Goal: Transaction & Acquisition: Purchase product/service

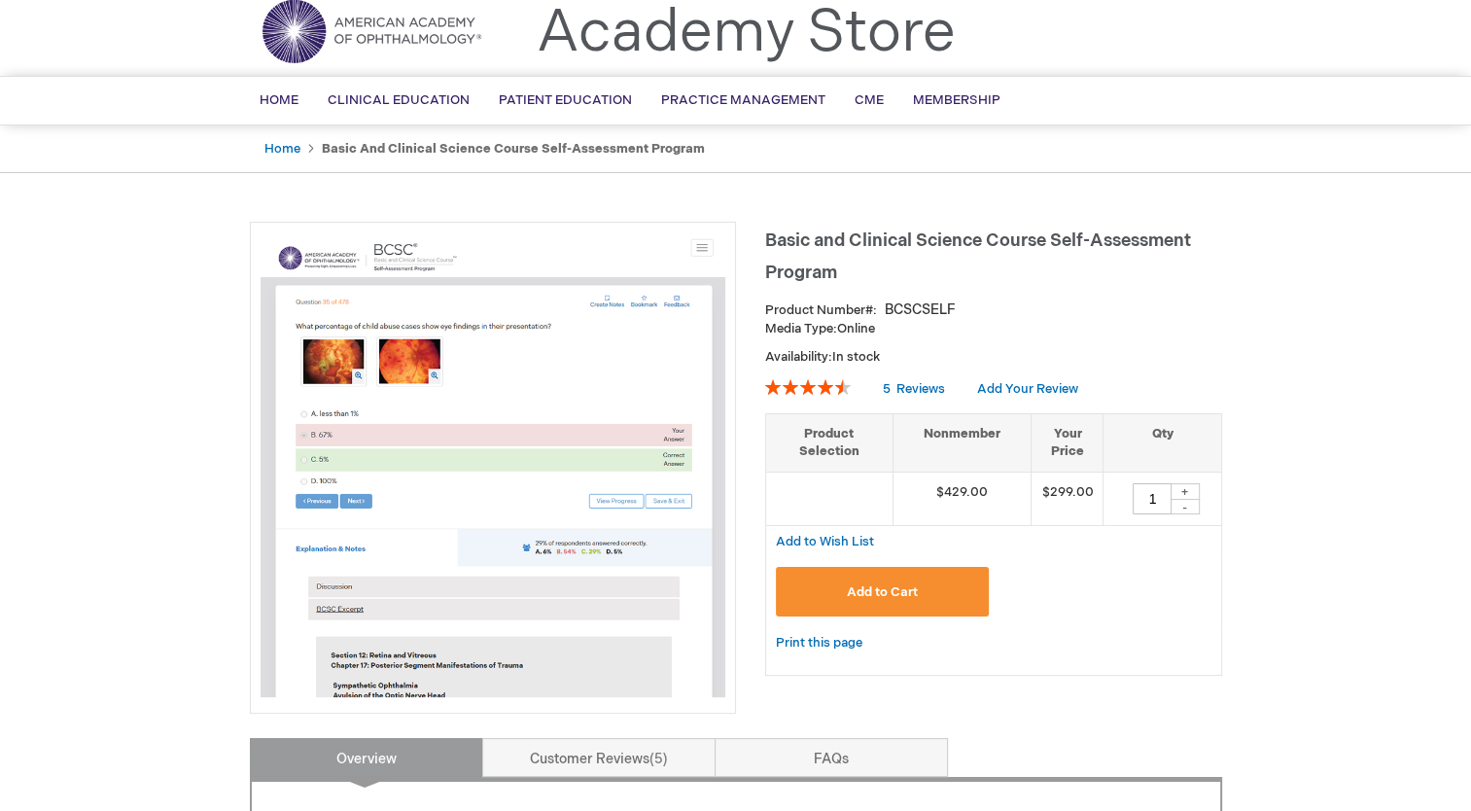
scroll to position [51, 0]
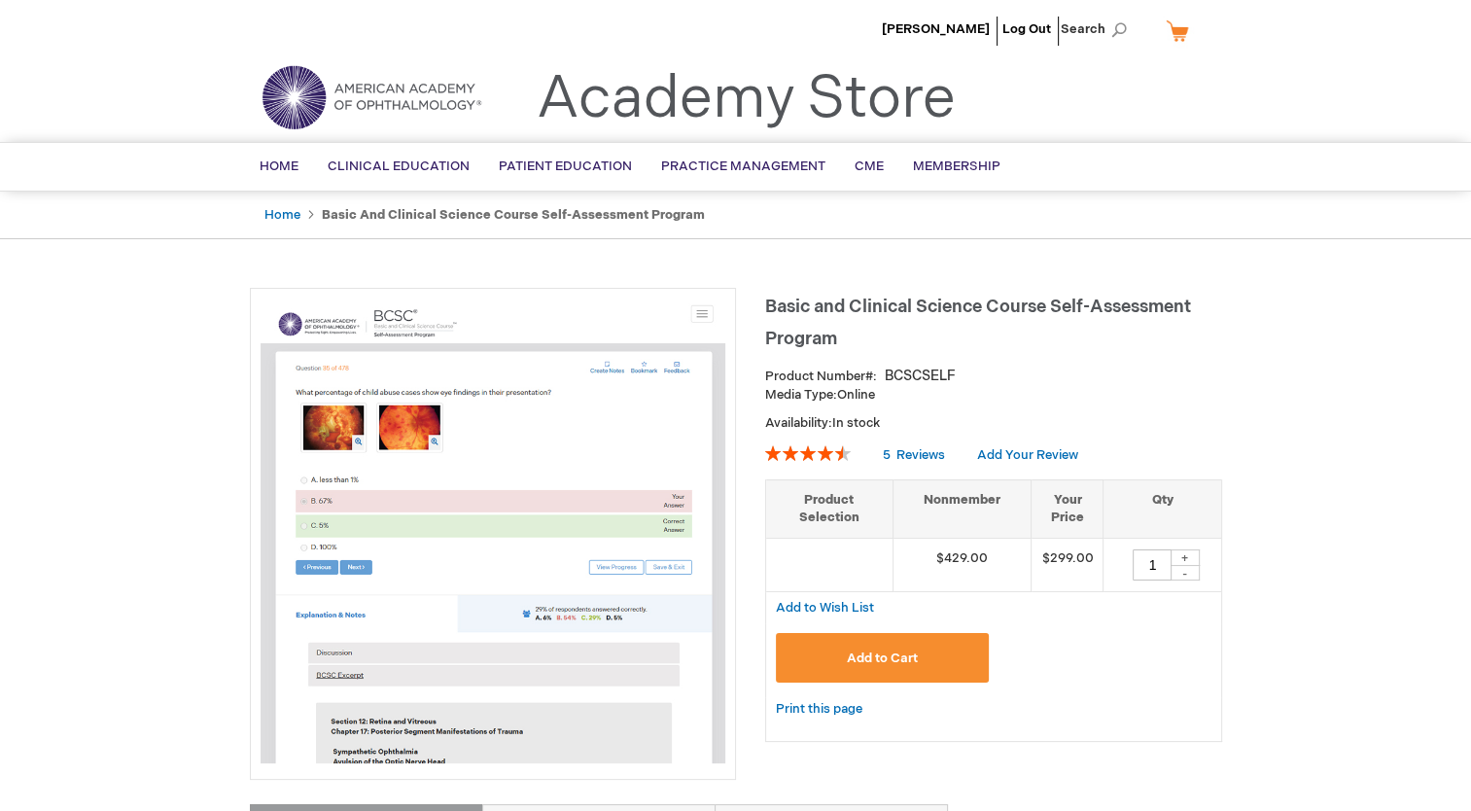
click at [537, 558] on img at bounding box center [493, 530] width 465 height 465
click at [844, 653] on button "Add to Cart" at bounding box center [883, 658] width 214 height 50
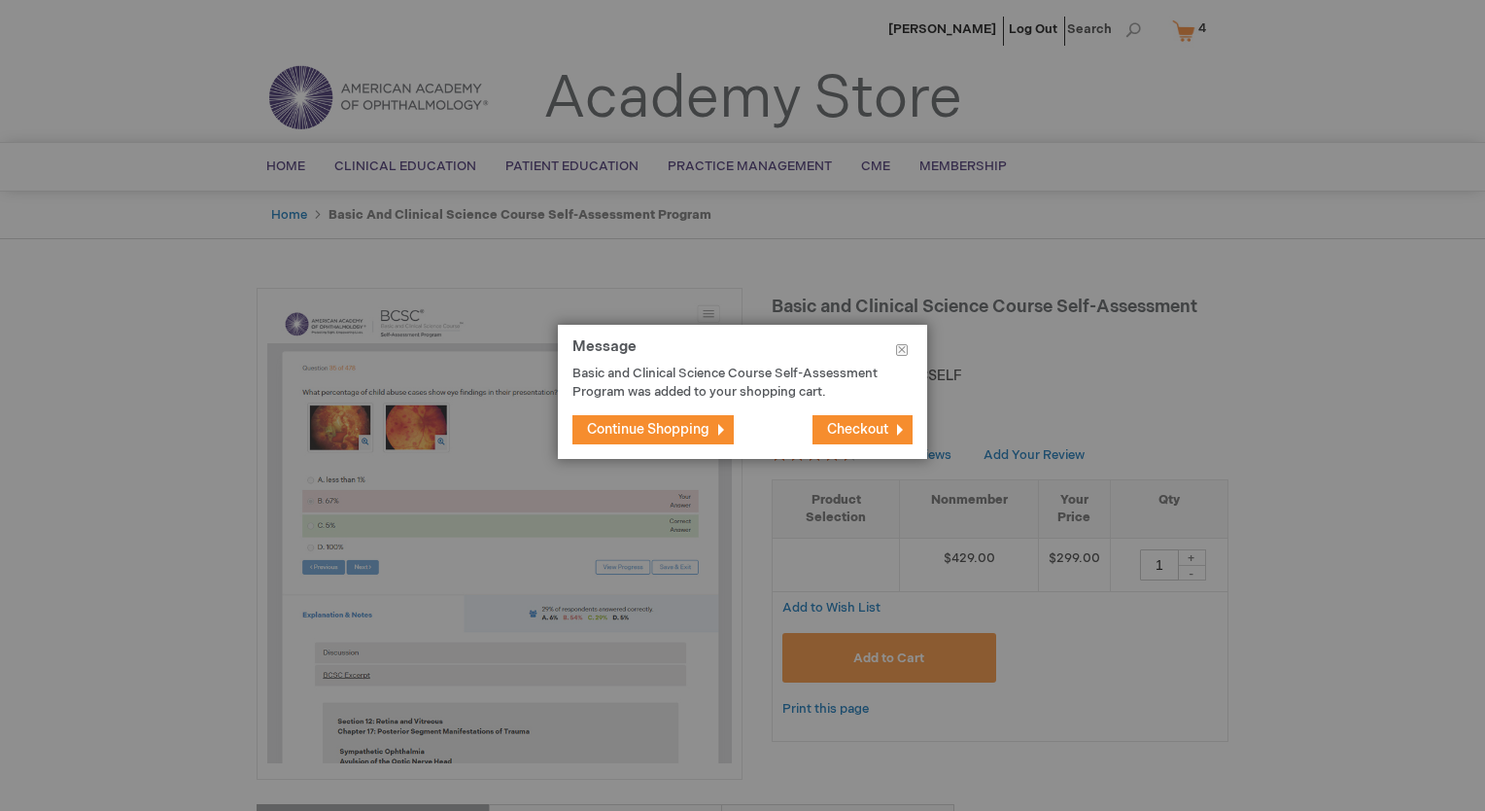
click at [852, 429] on span "Checkout" at bounding box center [857, 429] width 61 height 17
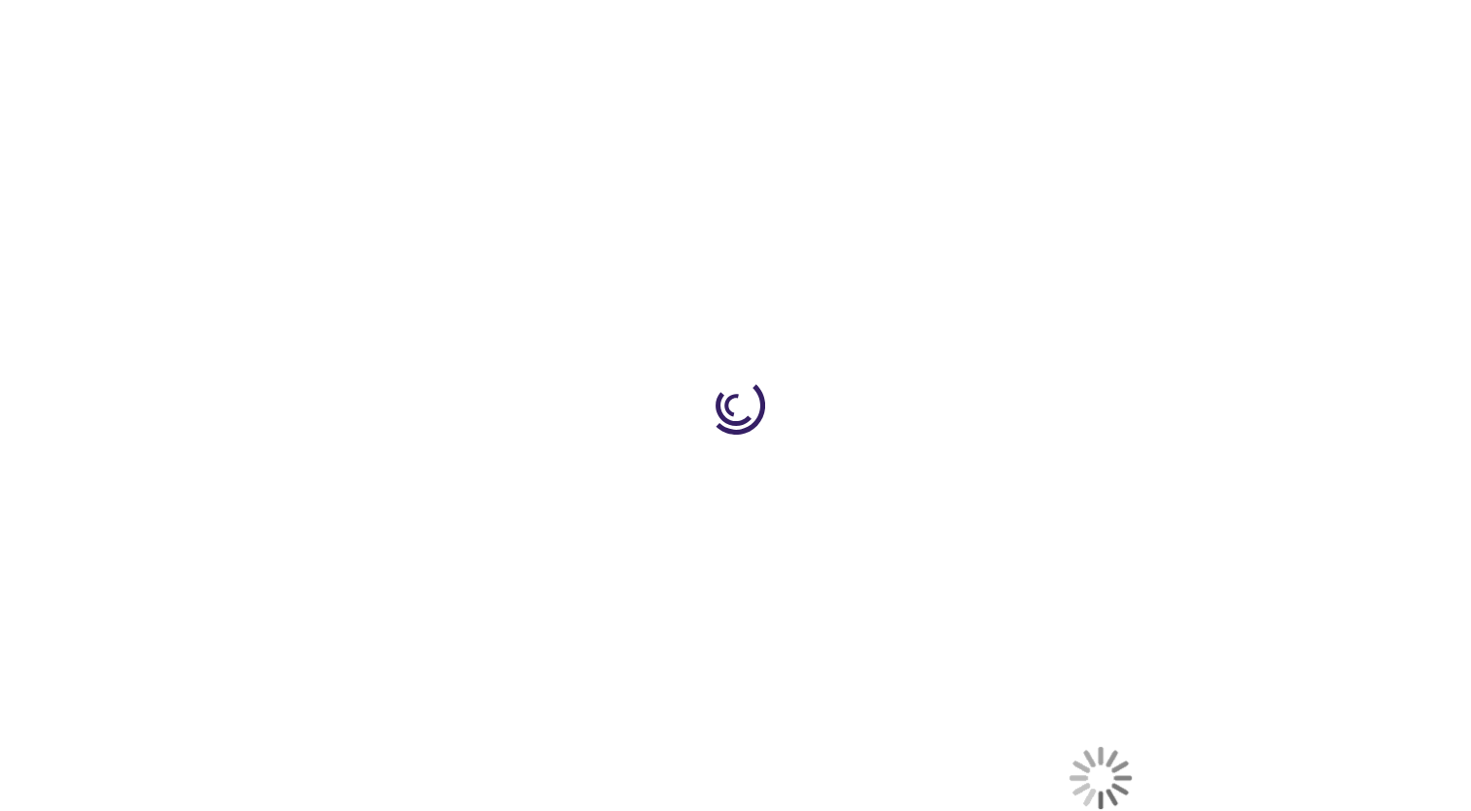
select select "US"
select select "36"
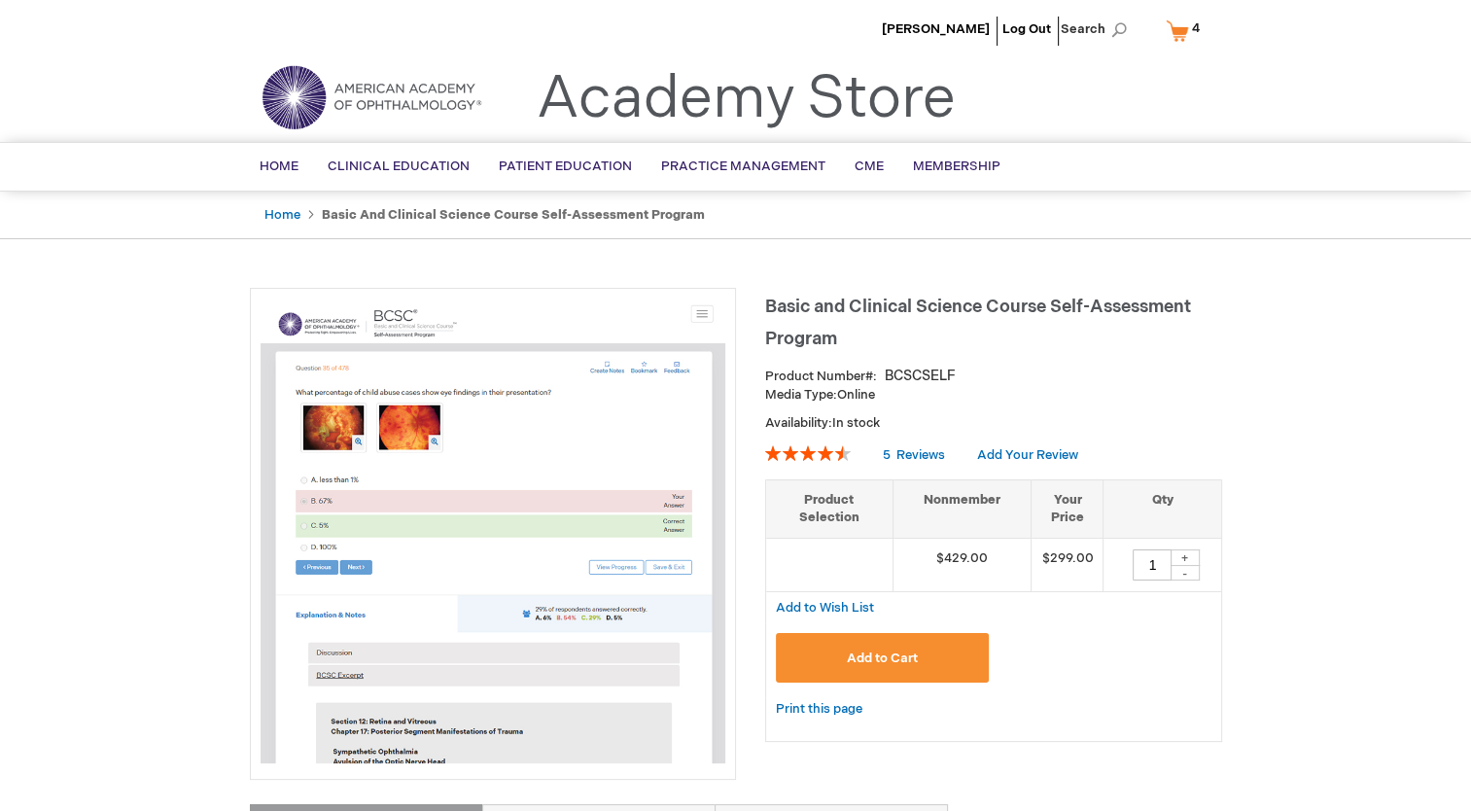
click at [1187, 48] on ul "Sowmya Yennam Log Out Search" at bounding box center [735, 34] width 1001 height 68
click at [1180, 29] on link "My Cart 4 4 items" at bounding box center [1187, 31] width 51 height 34
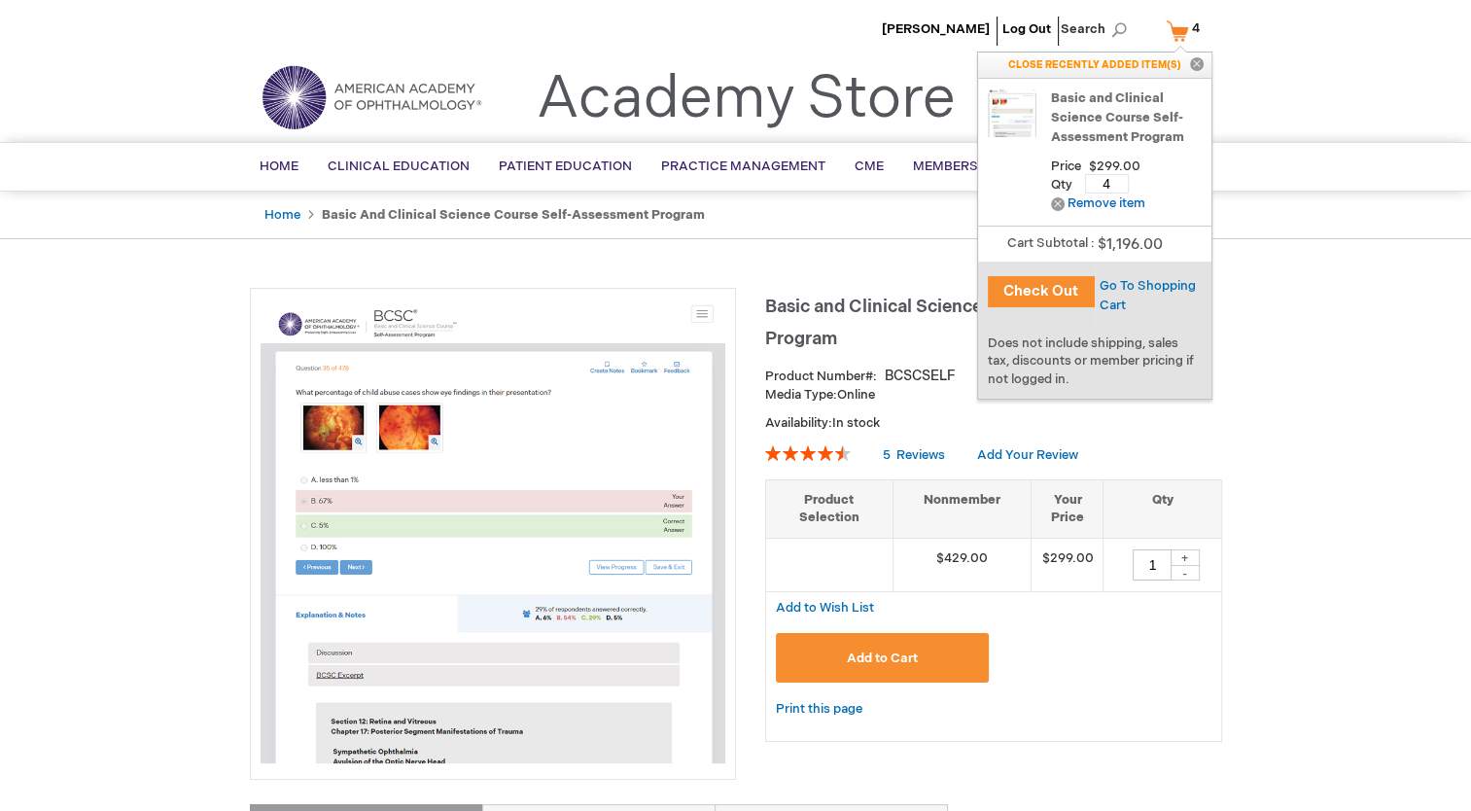
click at [1081, 212] on div "Remove Remove item" at bounding box center [1098, 204] width 94 height 24
click at [1073, 204] on link "Remove Remove item" at bounding box center [1098, 203] width 94 height 15
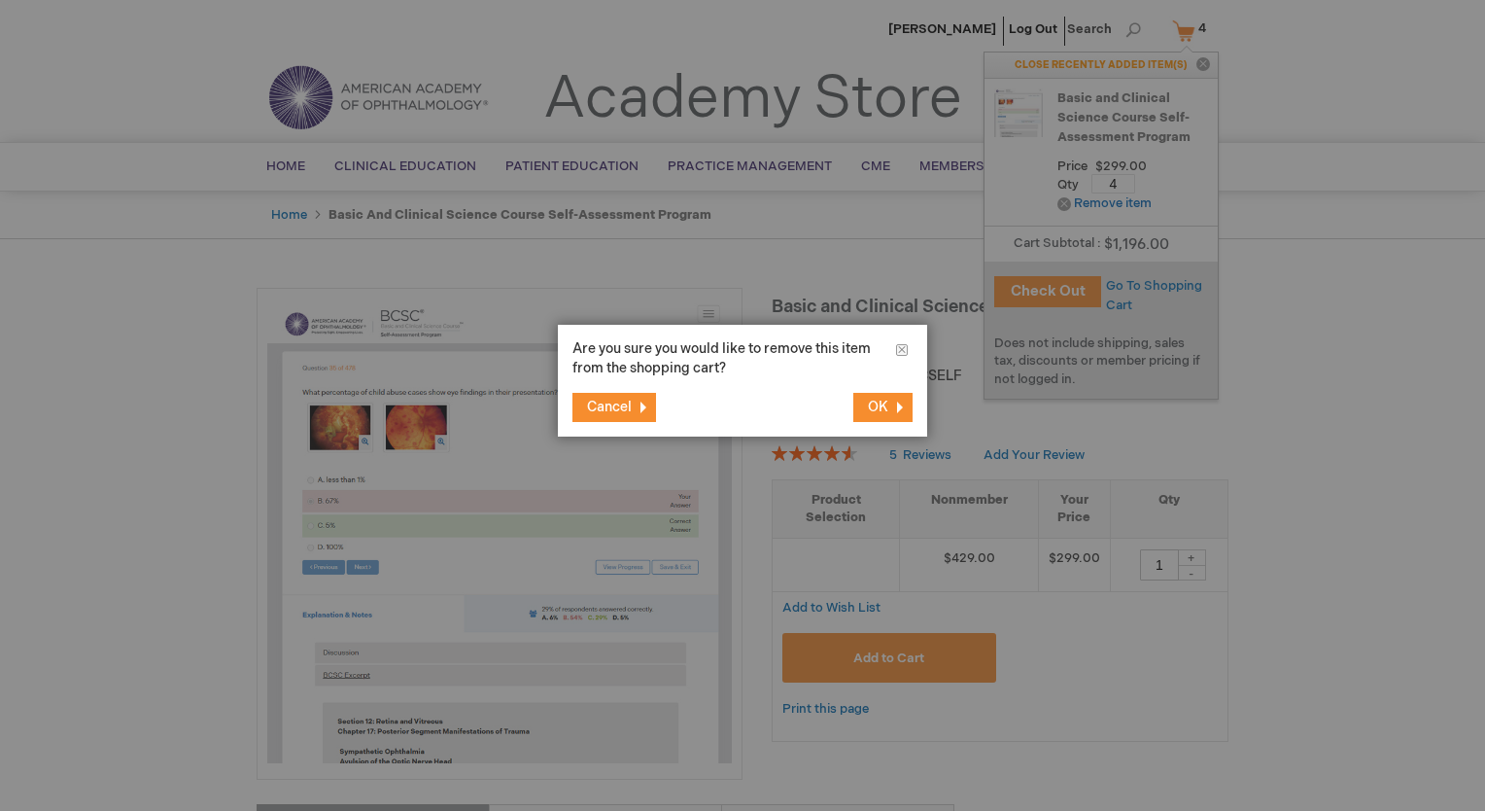
click at [875, 403] on span "OK" at bounding box center [878, 407] width 20 height 17
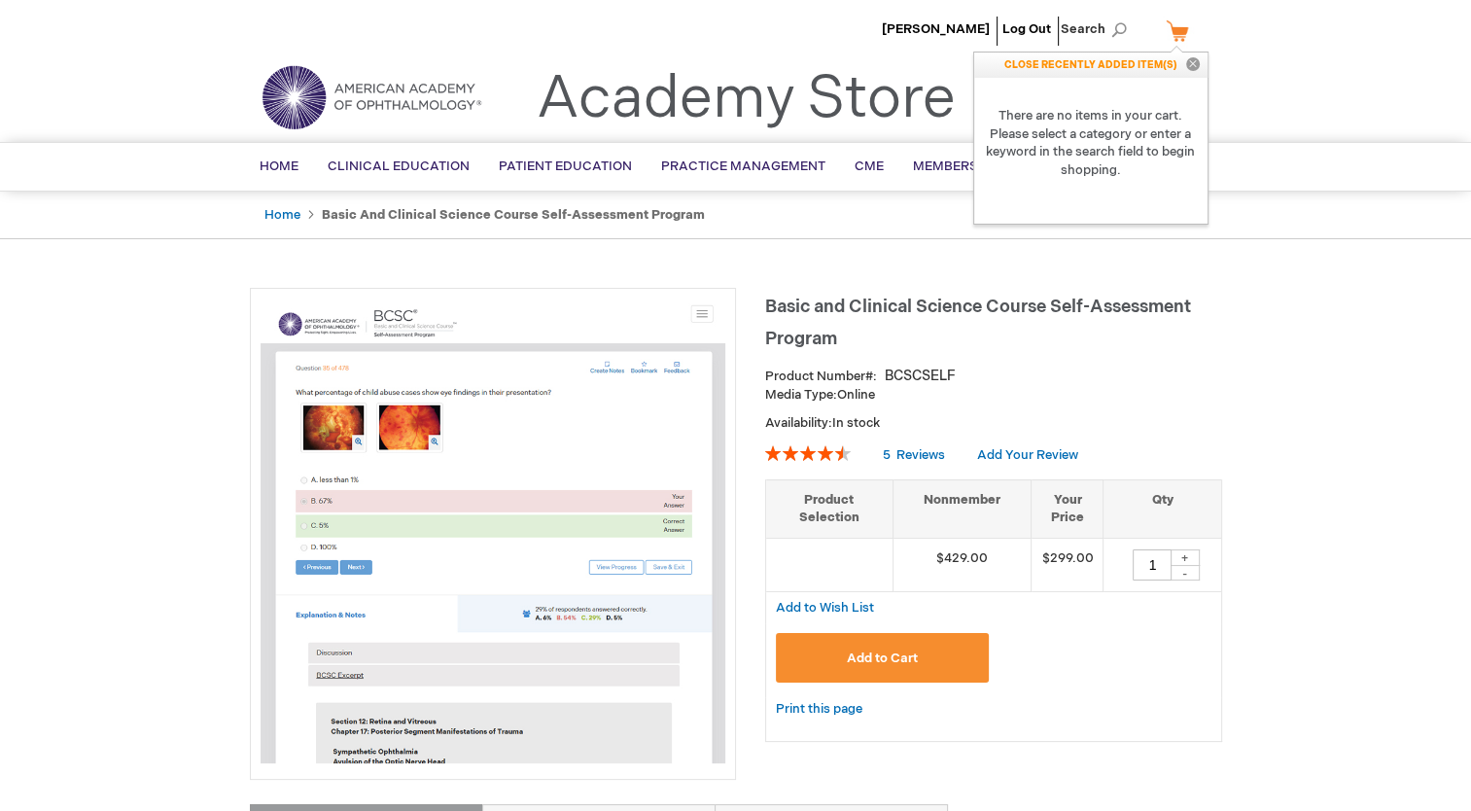
click at [897, 305] on span "Basic and Clinical Science Course Self-Assessment Program" at bounding box center [978, 322] width 426 height 52
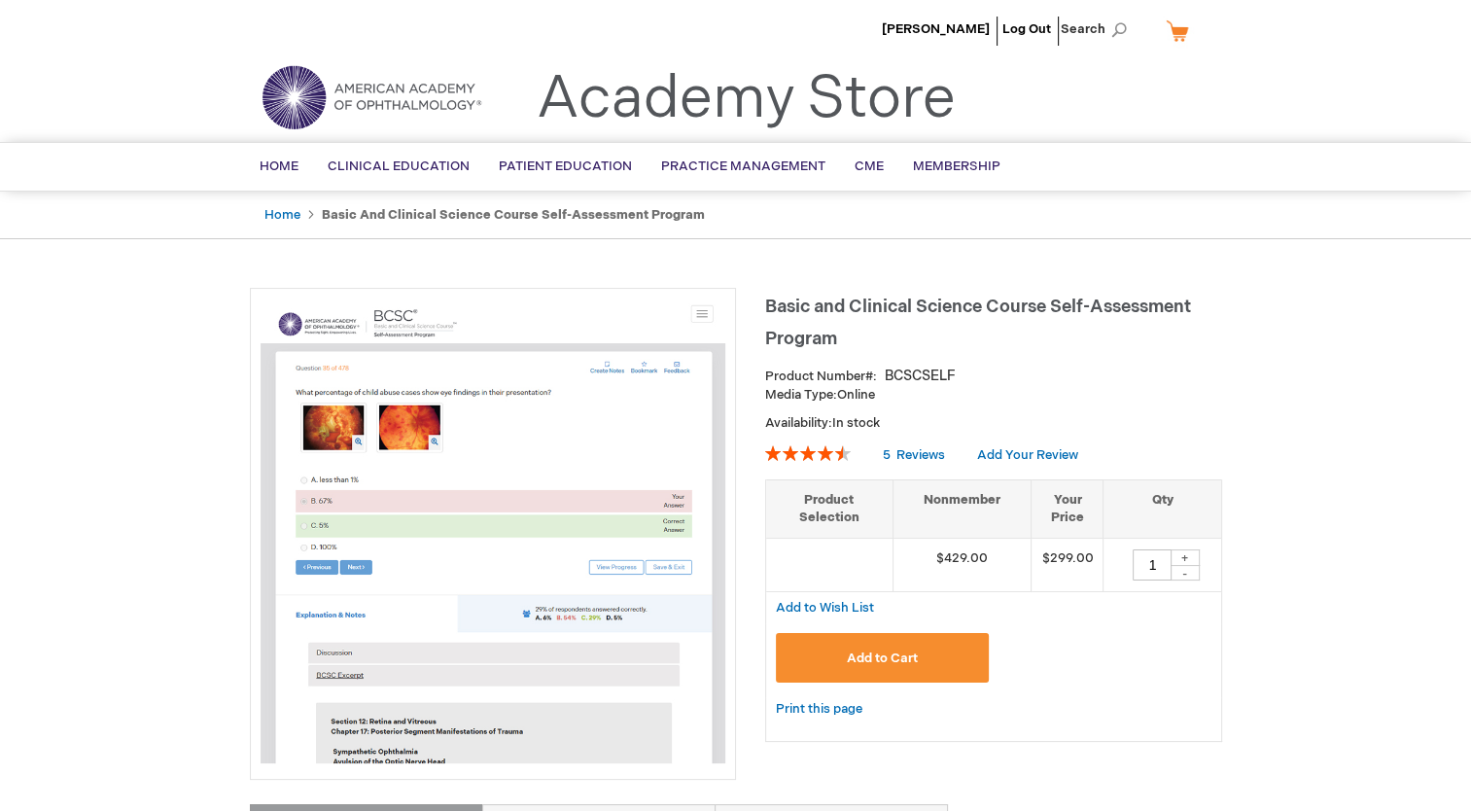
scroll to position [16, 0]
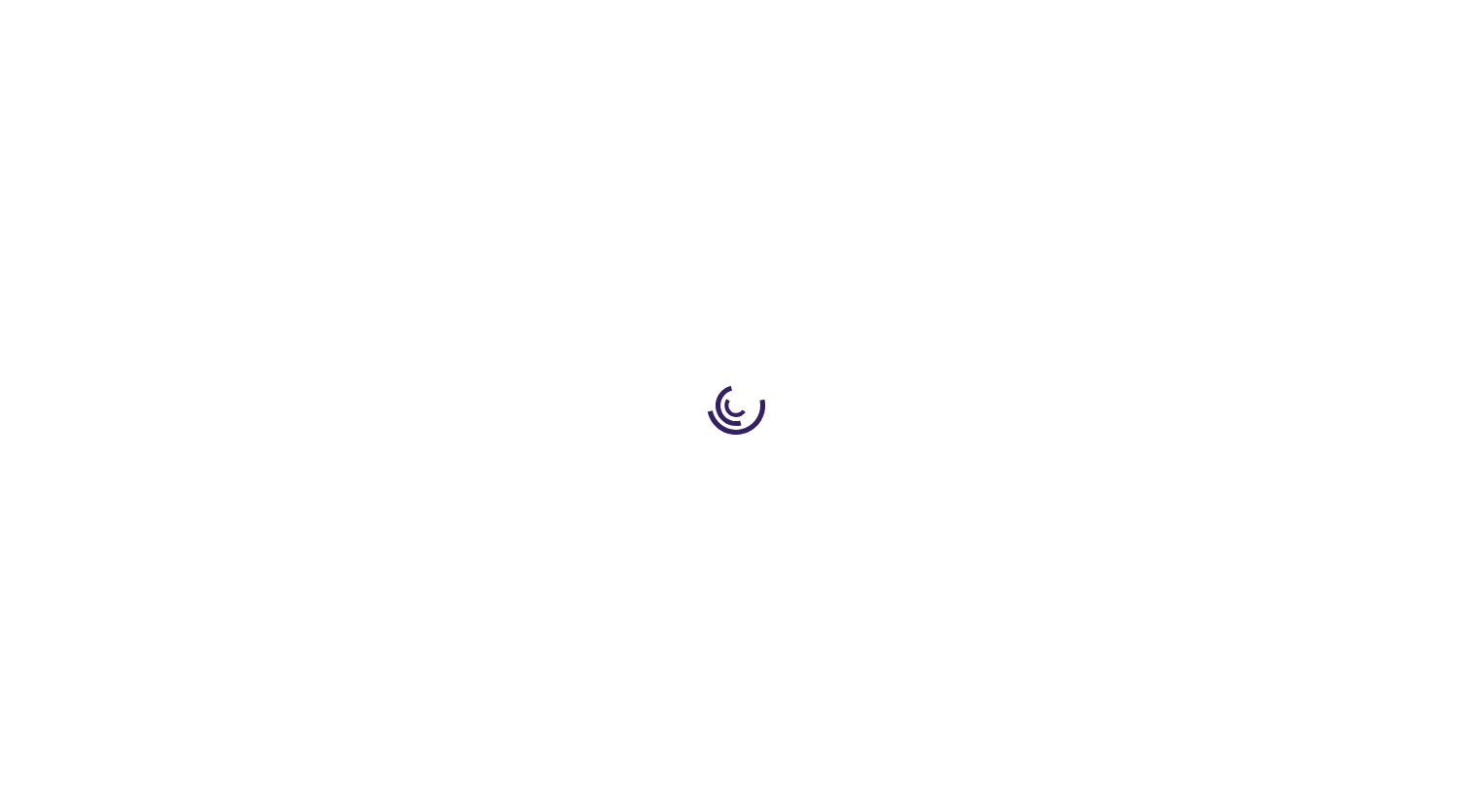
type input "1"
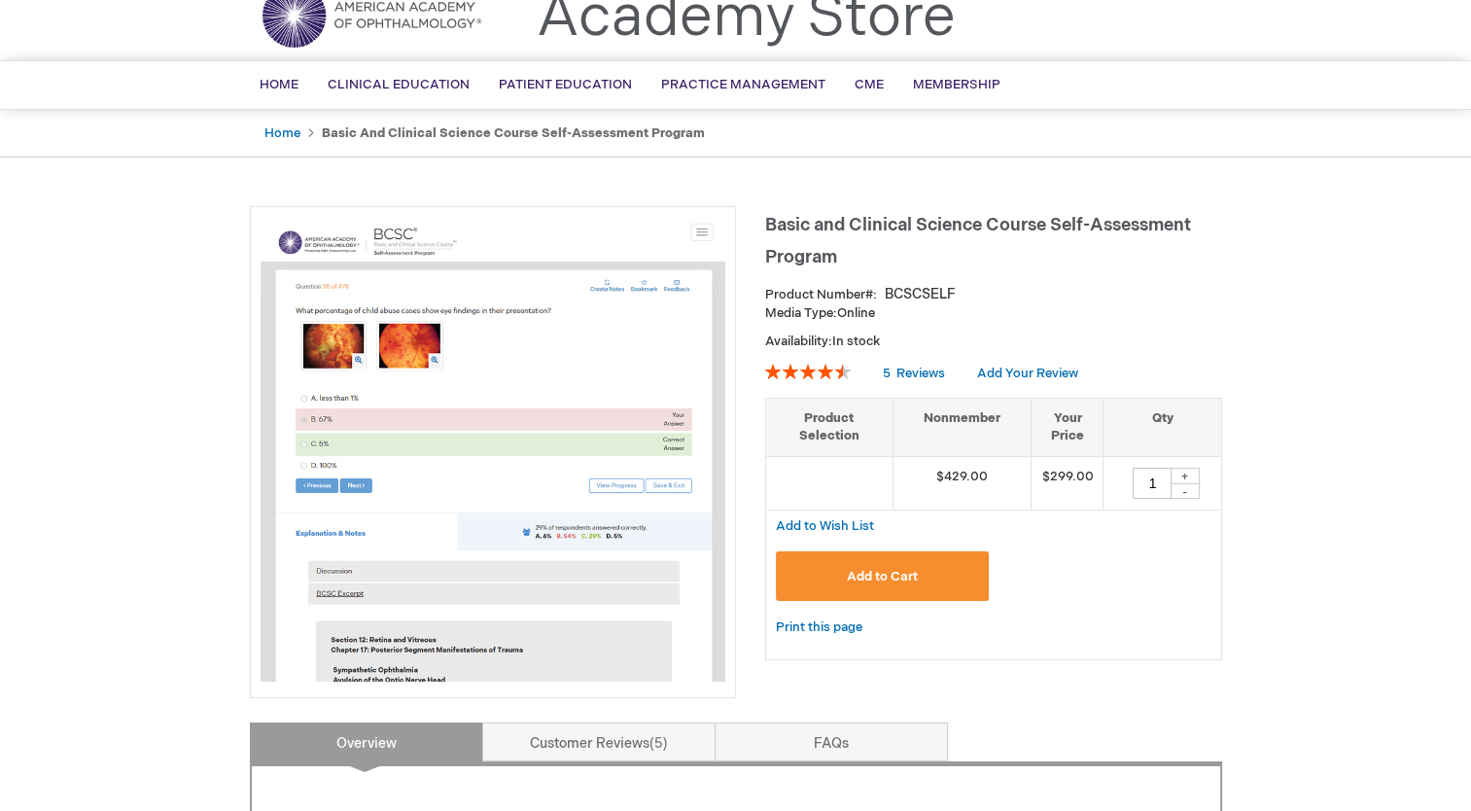
scroll to position [14, 0]
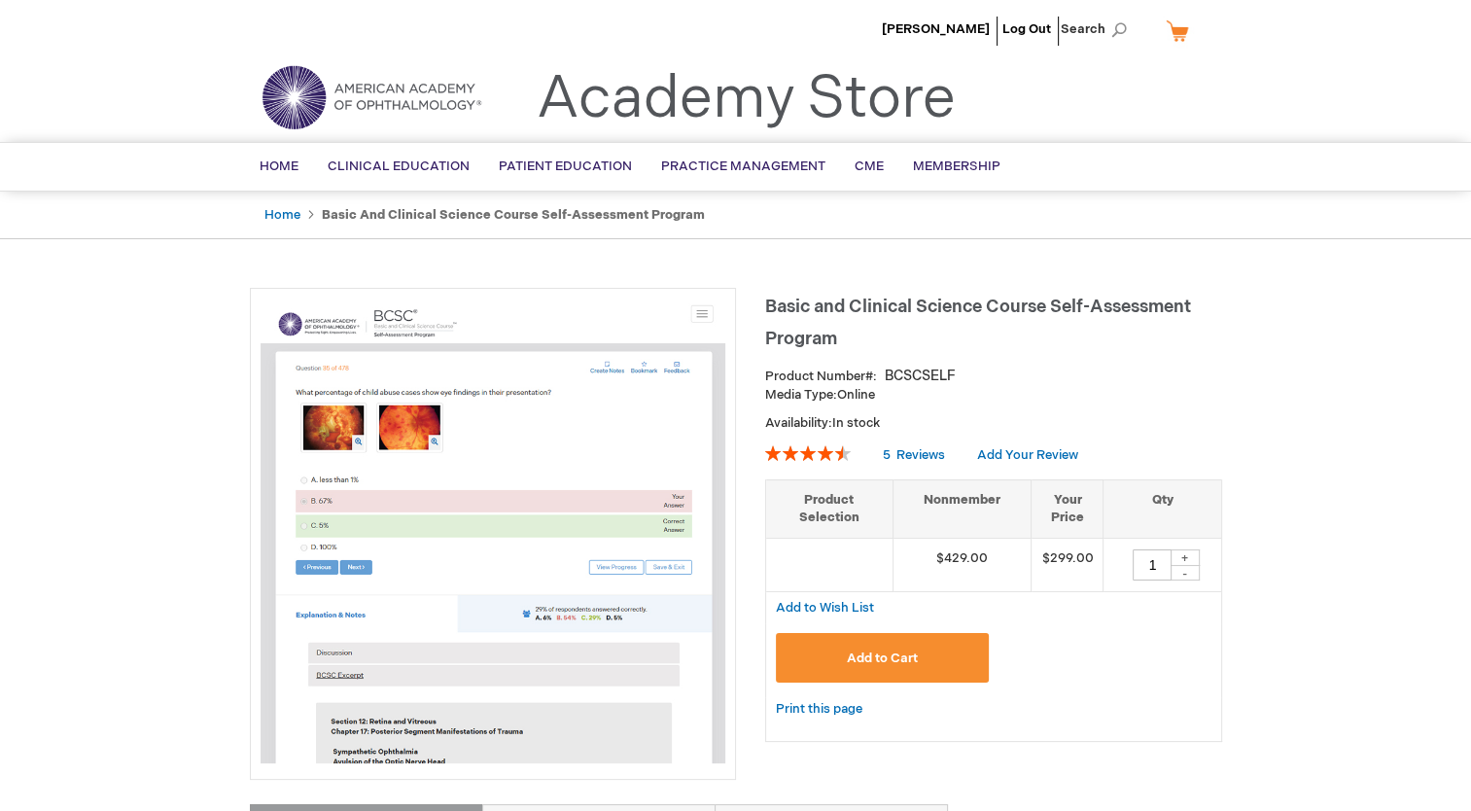
click at [735, 218] on ul "Home Basic and Clinical Science Course Self-Assessment Program" at bounding box center [736, 216] width 972 height 48
drag, startPoint x: 735, startPoint y: 218, endPoint x: 1025, endPoint y: 31, distance: 344.6
click at [1025, 31] on link "Log Out" at bounding box center [1026, 29] width 49 height 16
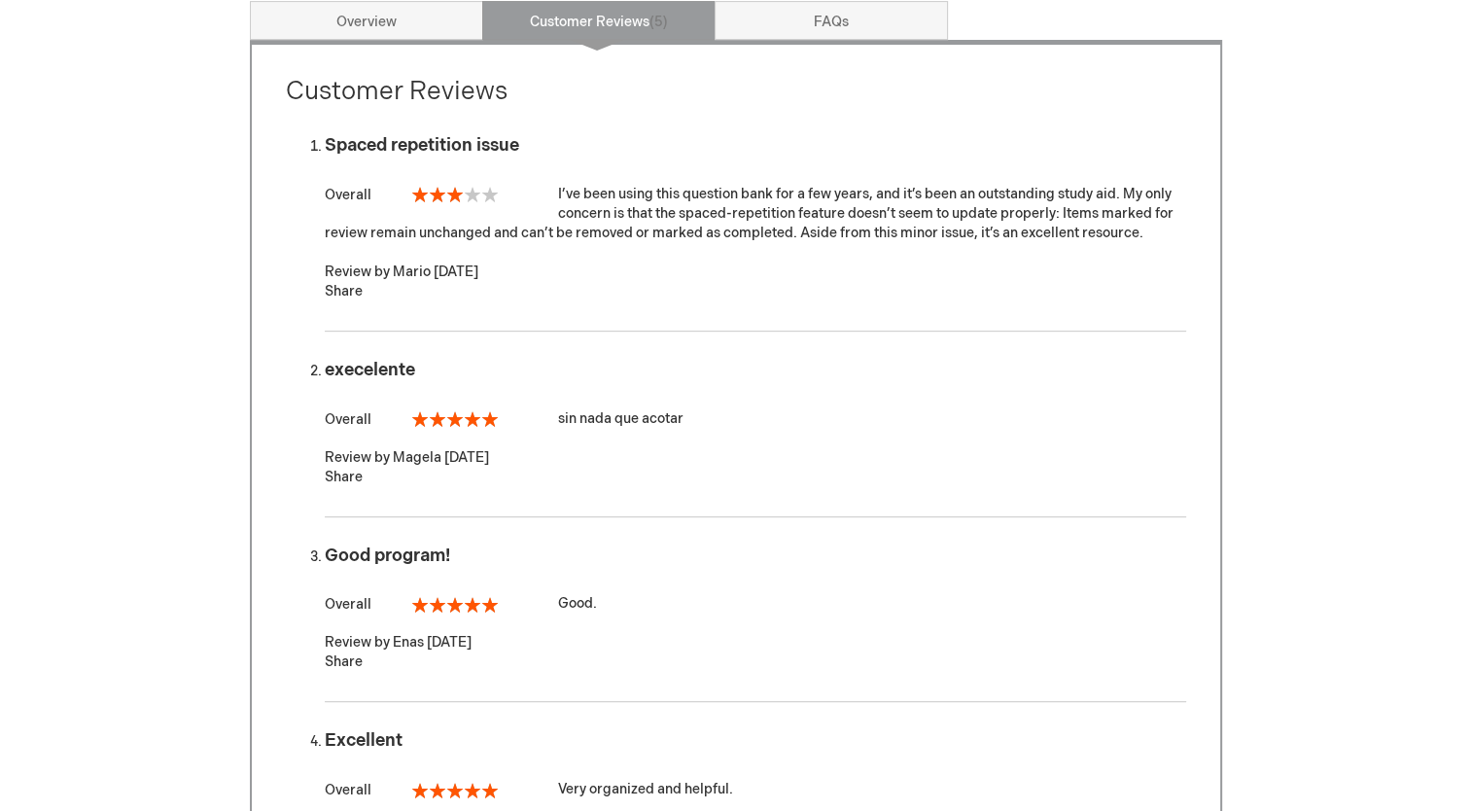
click at [782, 25] on link "FAQs" at bounding box center [831, 20] width 233 height 39
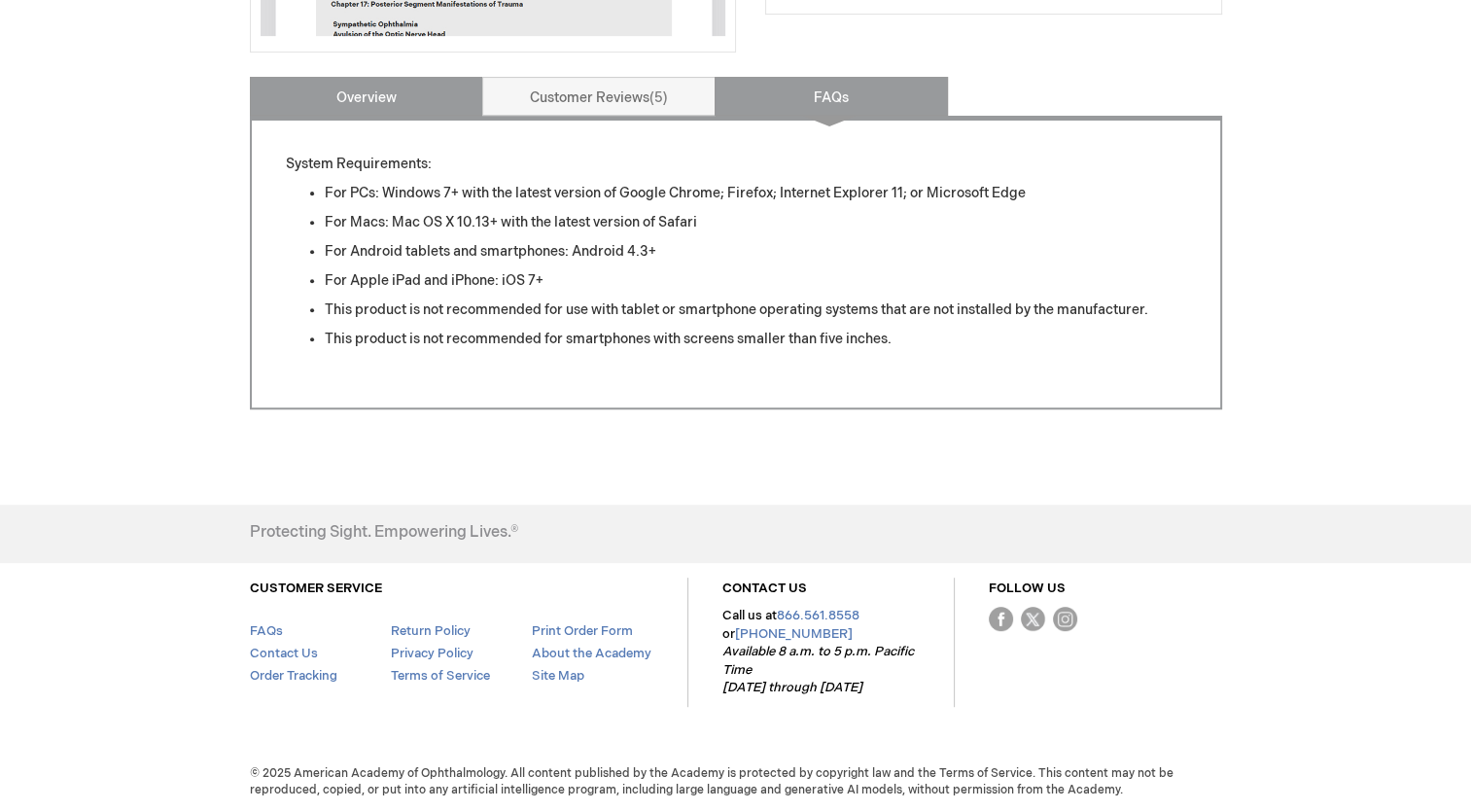
click at [369, 109] on link "Overview" at bounding box center [366, 96] width 233 height 39
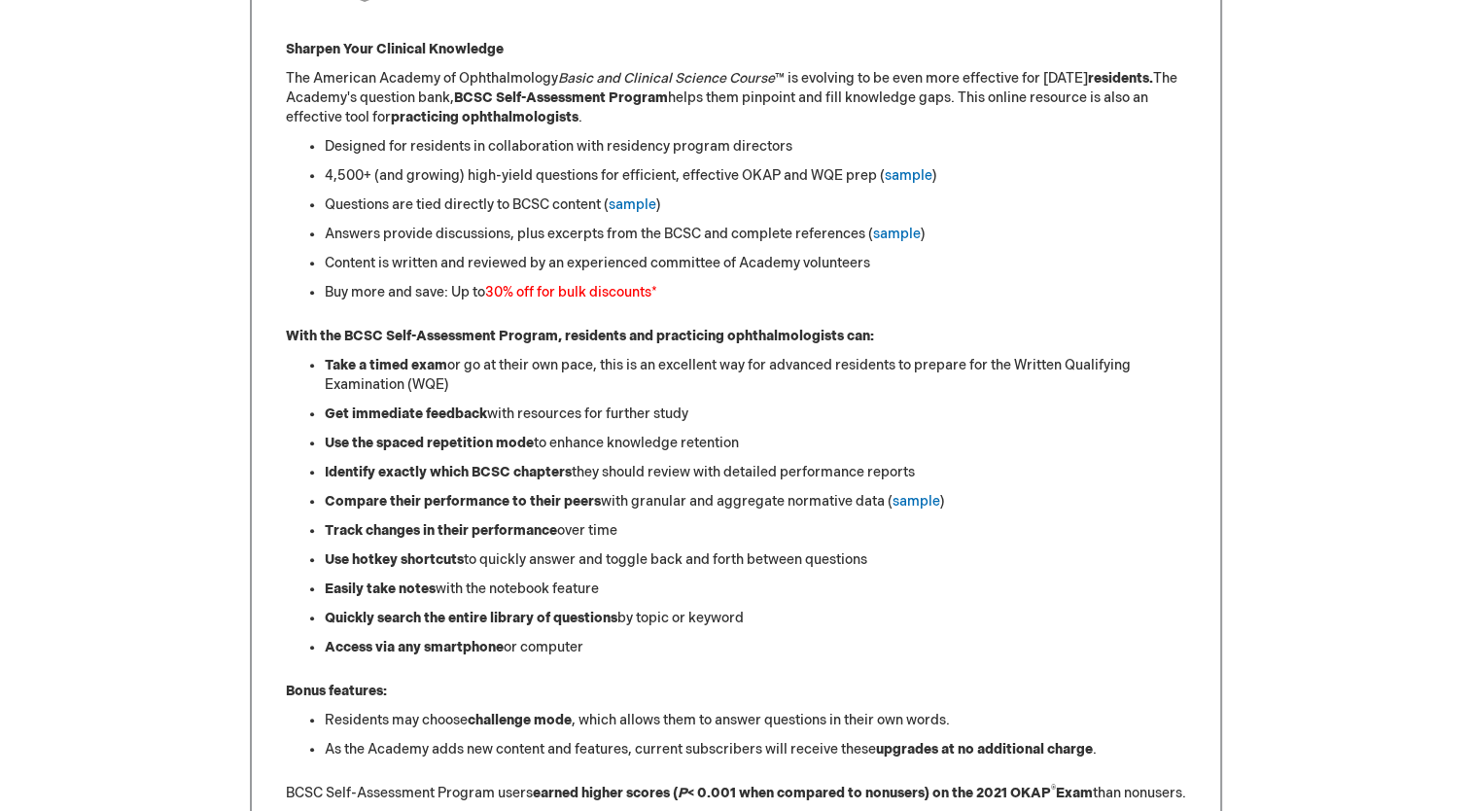
scroll to position [859, 0]
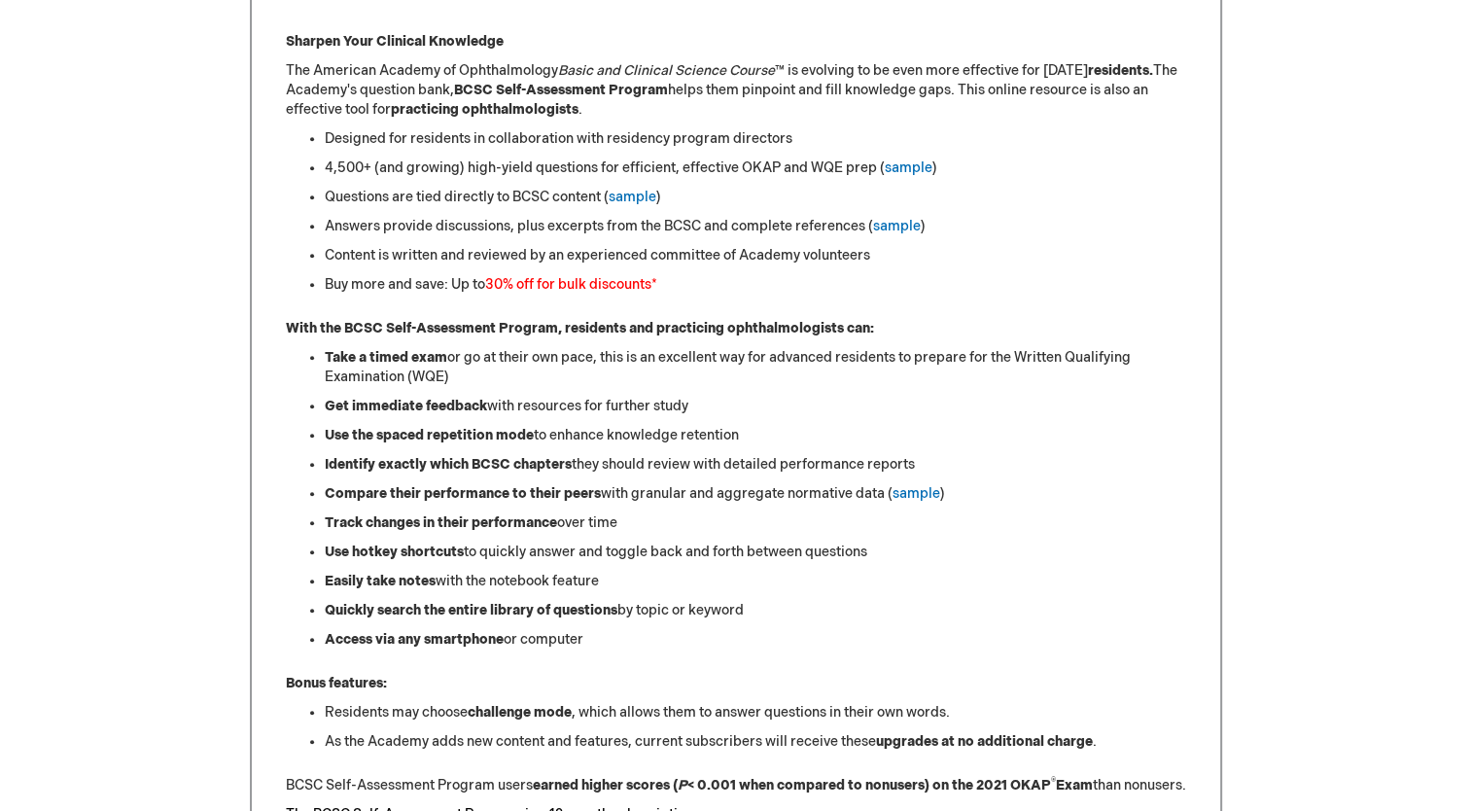
click at [334, 327] on strong "With the BCSC Self-Assessment Program, residents and practicing ophthalmologist…" at bounding box center [580, 328] width 588 height 17
click at [899, 161] on link "sample" at bounding box center [909, 167] width 48 height 17
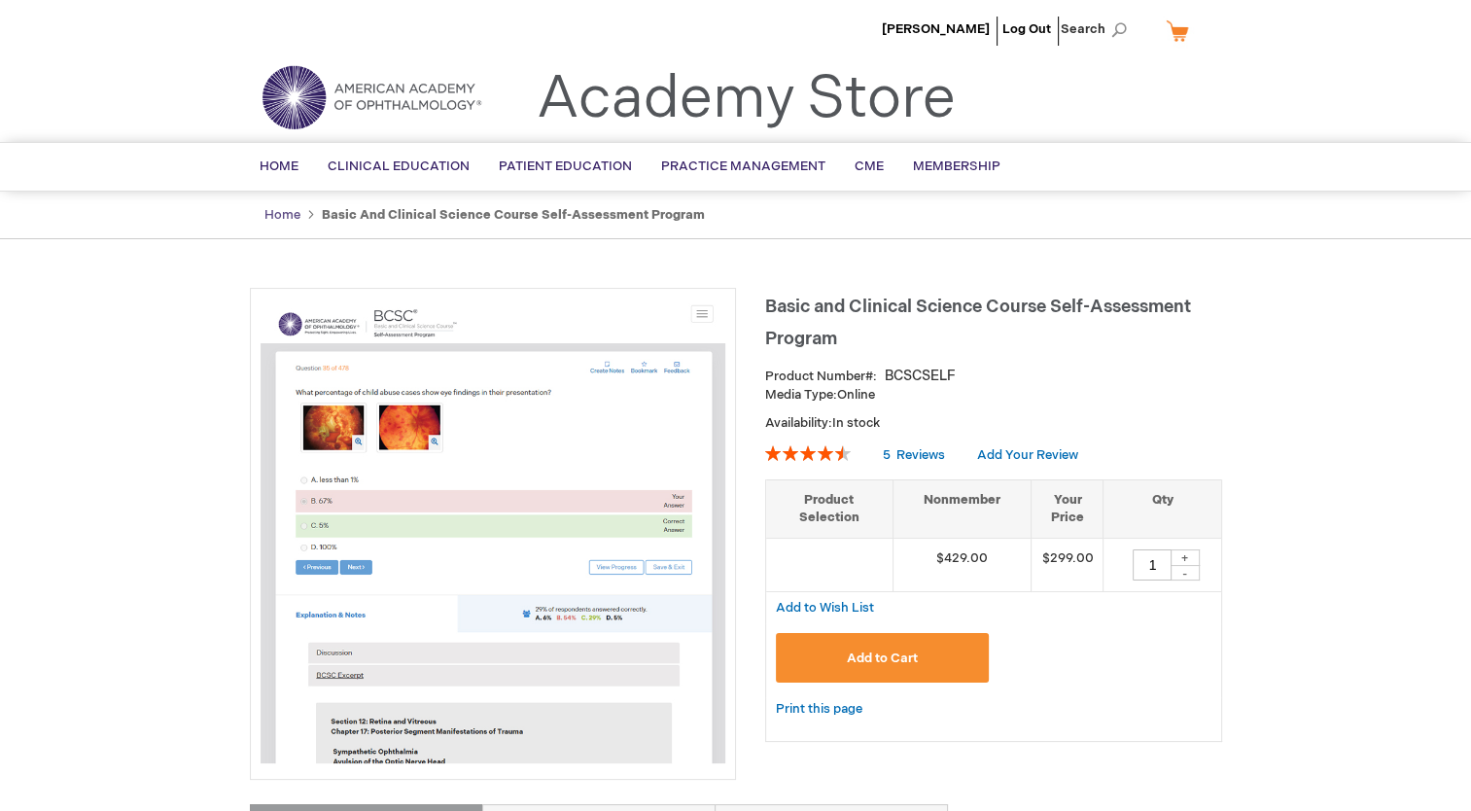
click at [286, 213] on link "Home" at bounding box center [282, 215] width 36 height 16
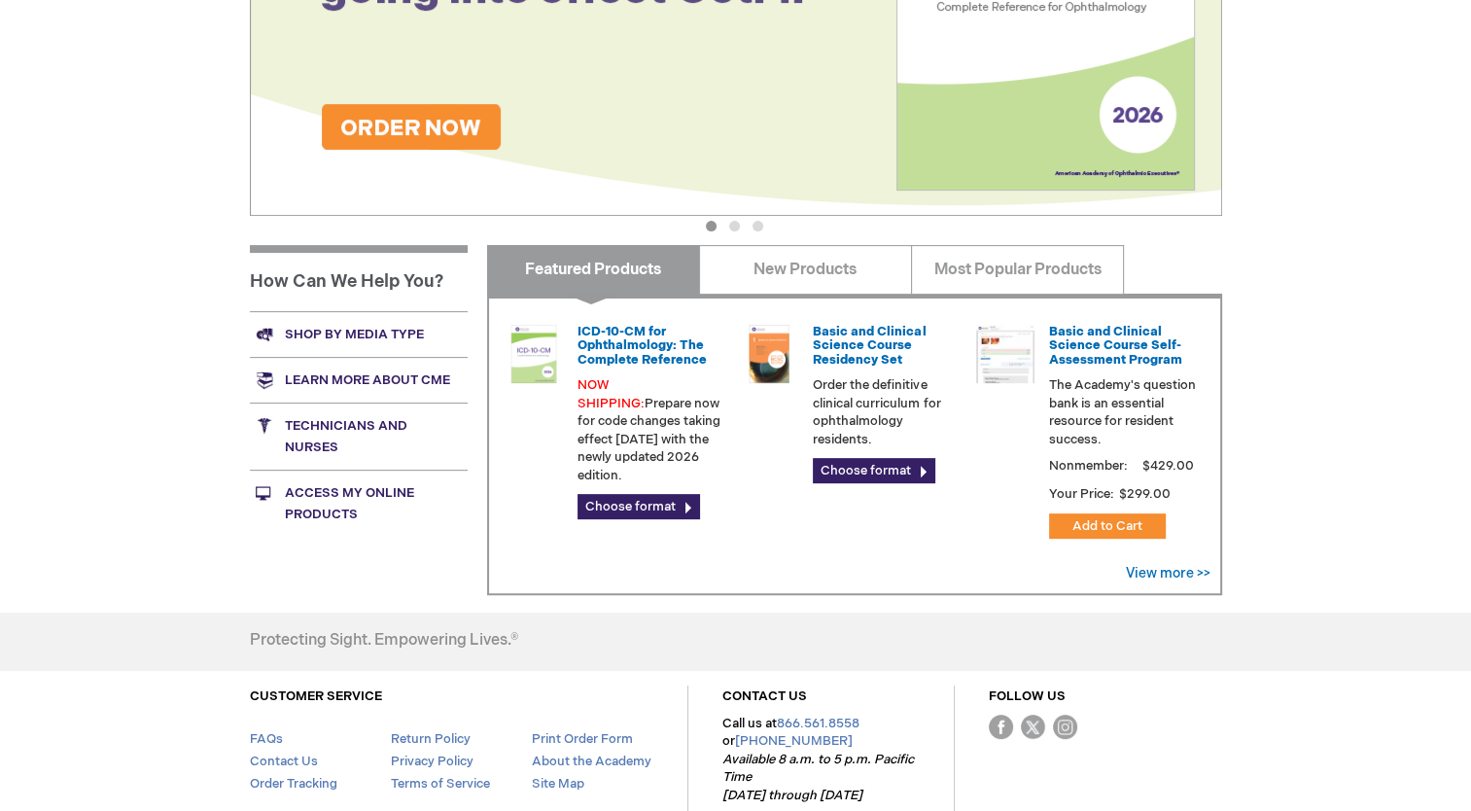
scroll to position [548, 0]
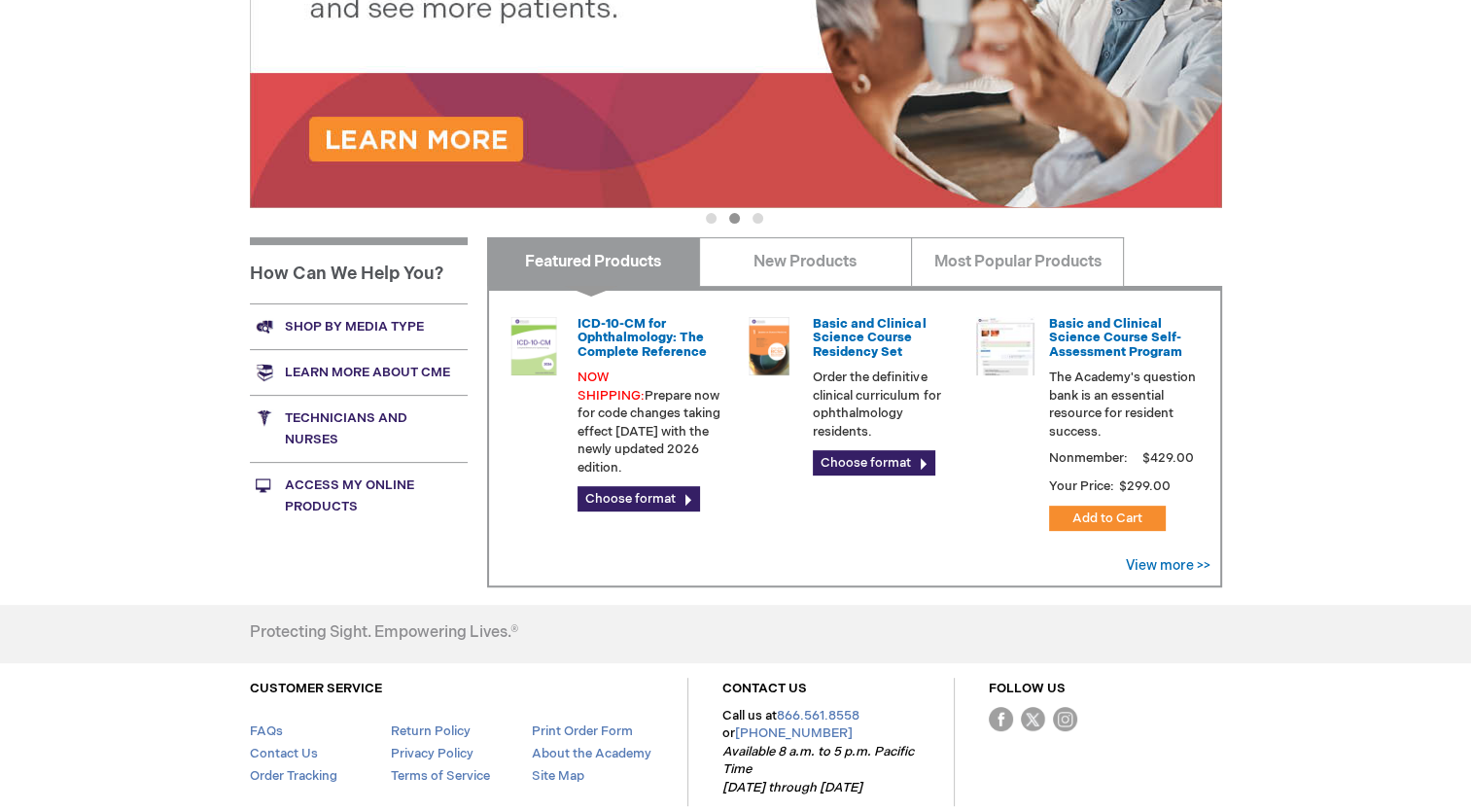
click at [359, 474] on link "Access My Online Products" at bounding box center [359, 495] width 218 height 67
